Goal: Complete application form

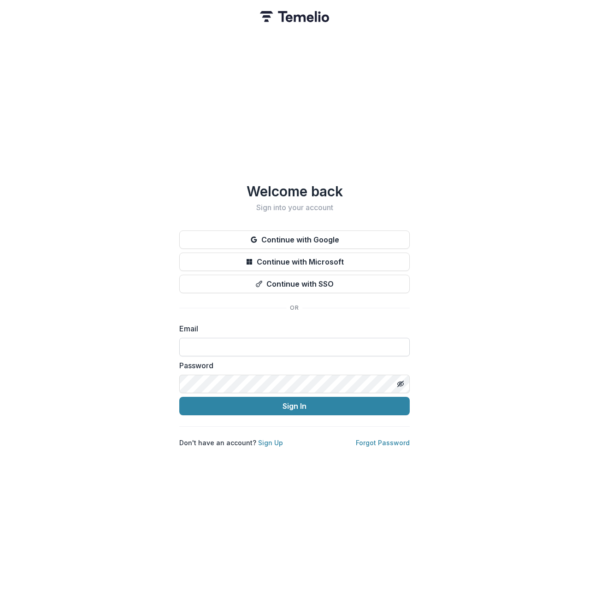
click at [198, 345] on input at bounding box center [294, 347] width 231 height 18
type input "**********"
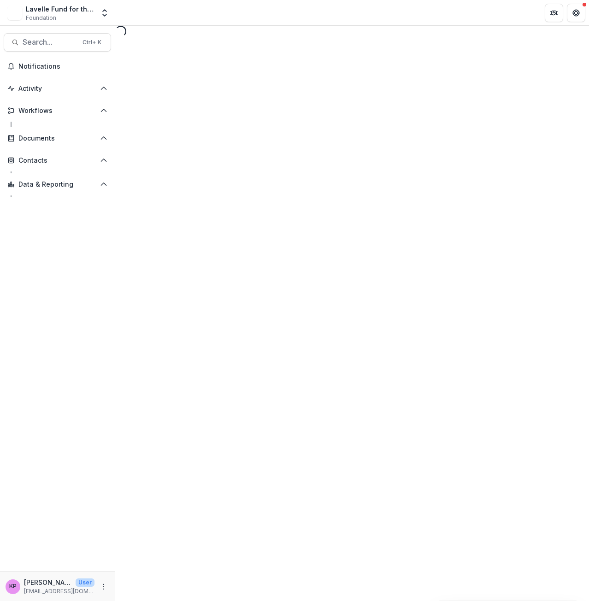
select select "**********"
